Goal: Find specific page/section: Find specific page/section

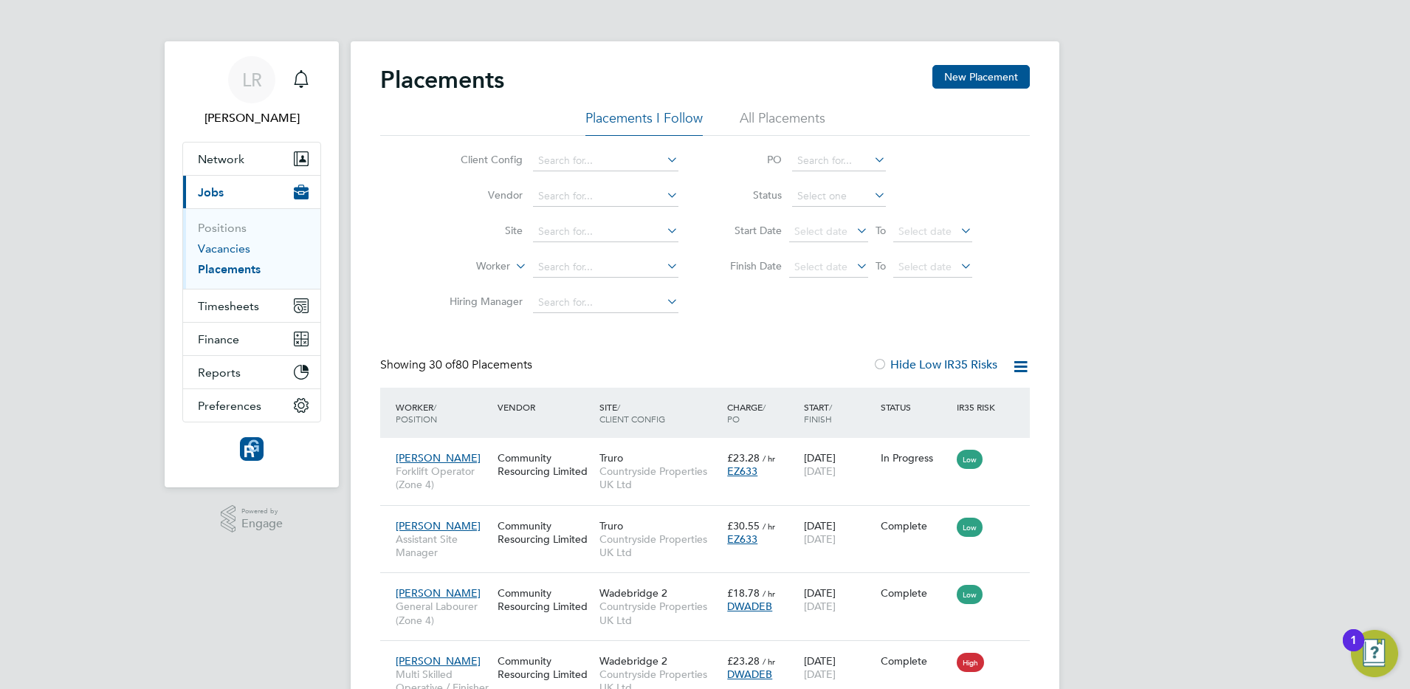
click at [213, 252] on link "Vacancies" at bounding box center [224, 248] width 52 height 14
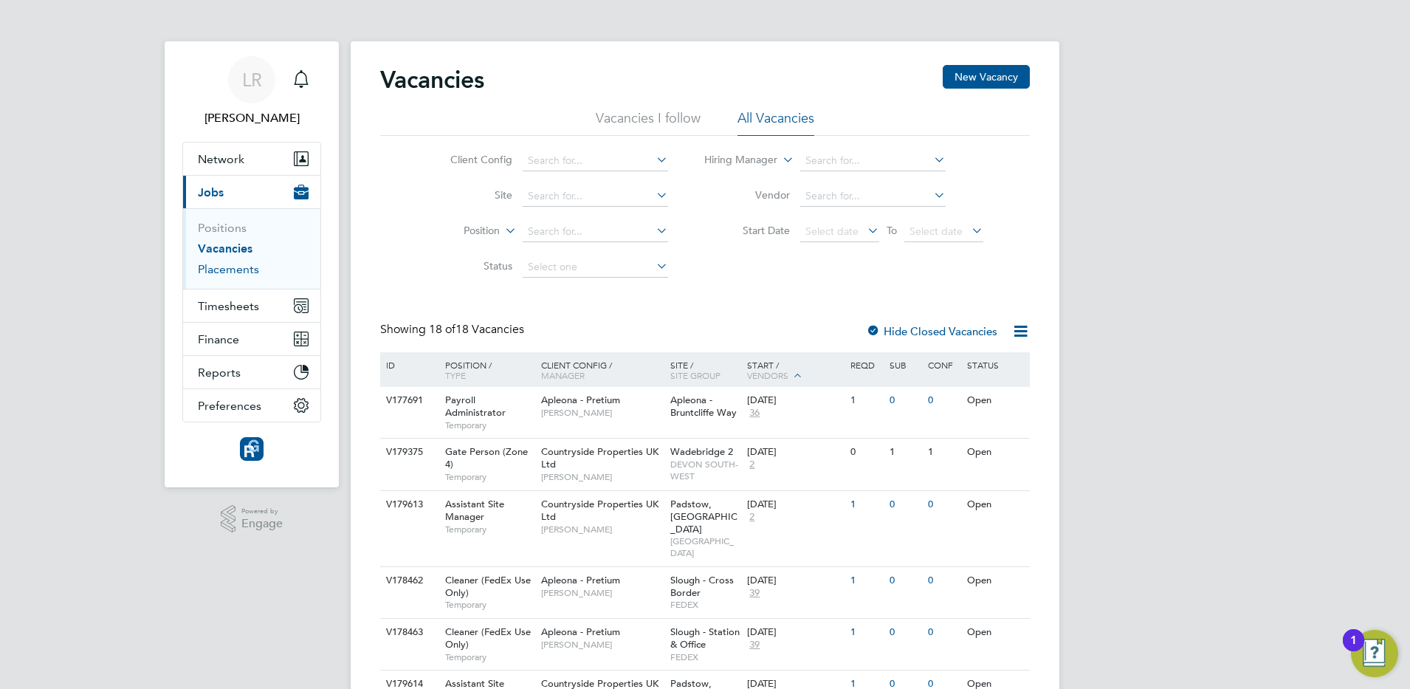
click at [232, 264] on link "Placements" at bounding box center [228, 269] width 61 height 14
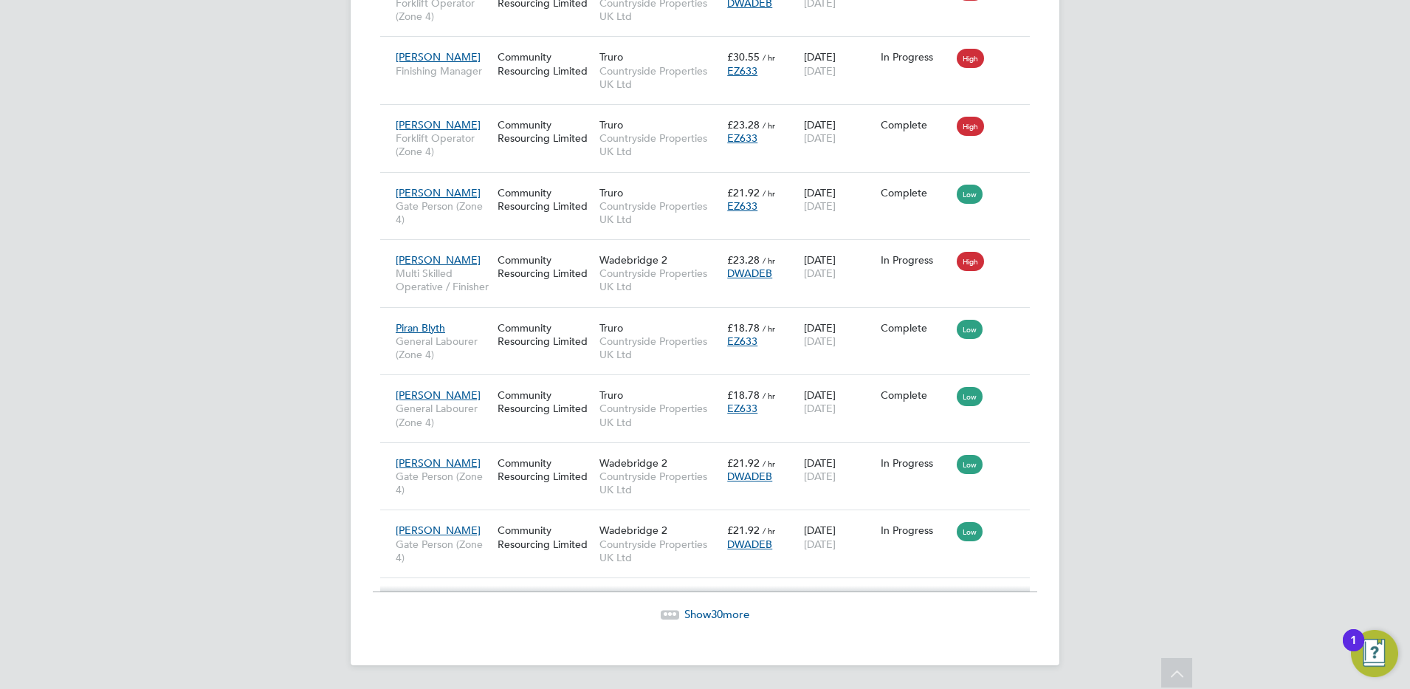
click at [697, 610] on span "Show 30 more" at bounding box center [716, 614] width 65 height 14
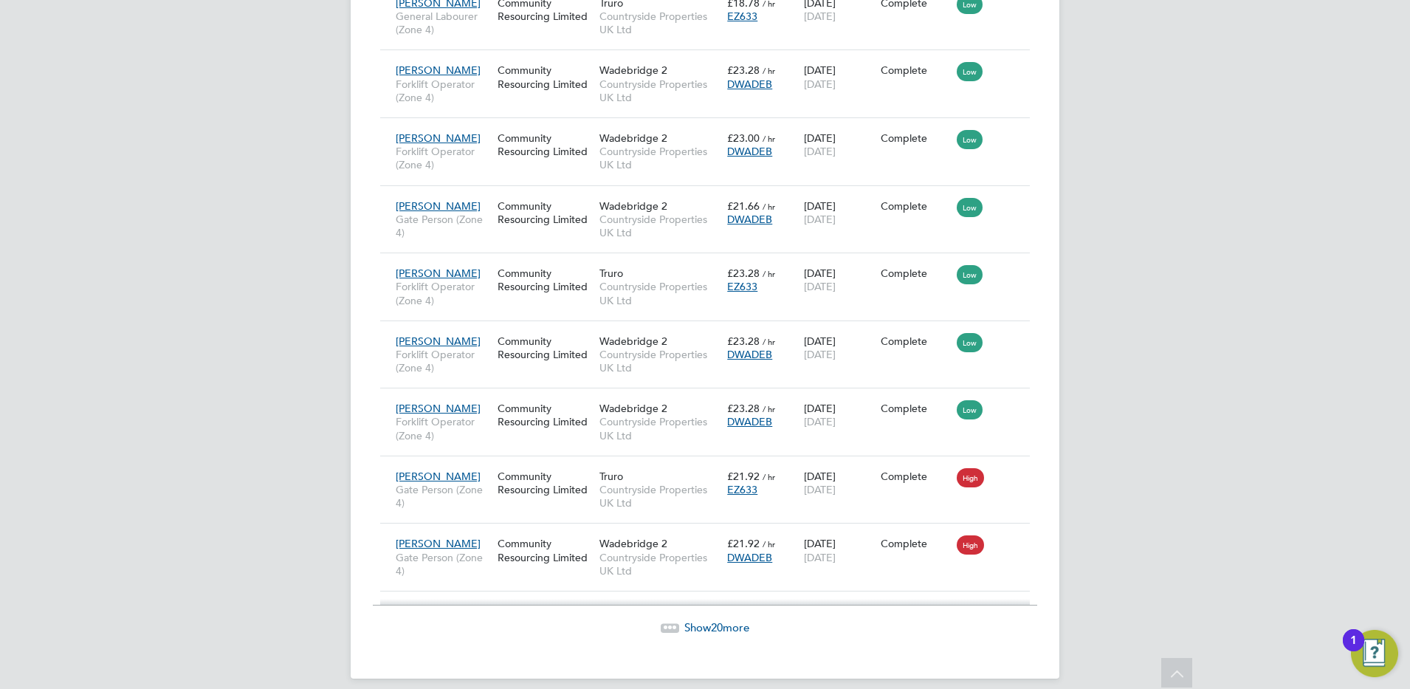
click at [716, 620] on span "20" at bounding box center [717, 627] width 12 height 14
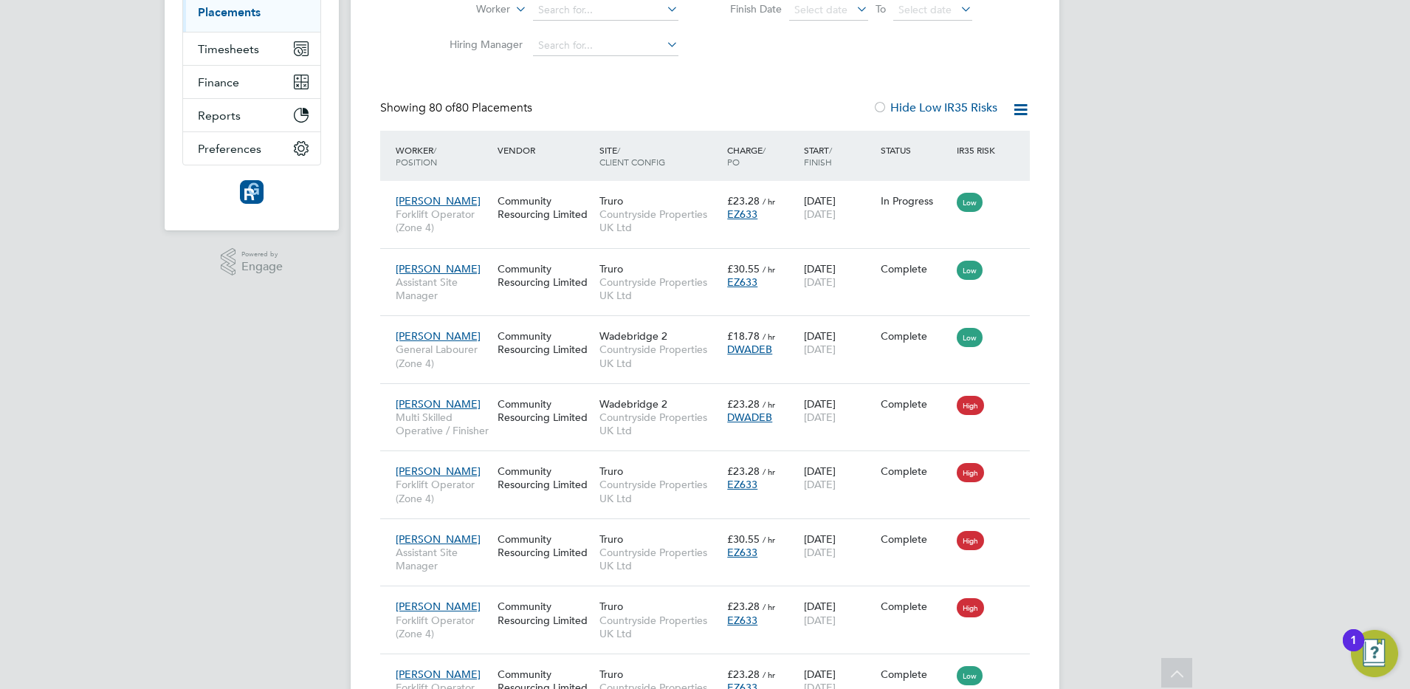
click at [1020, 109] on icon at bounding box center [1020, 109] width 18 height 18
click at [953, 108] on label "Hide Low IR35 Risks" at bounding box center [935, 107] width 125 height 15
